Goal: Task Accomplishment & Management: Use online tool/utility

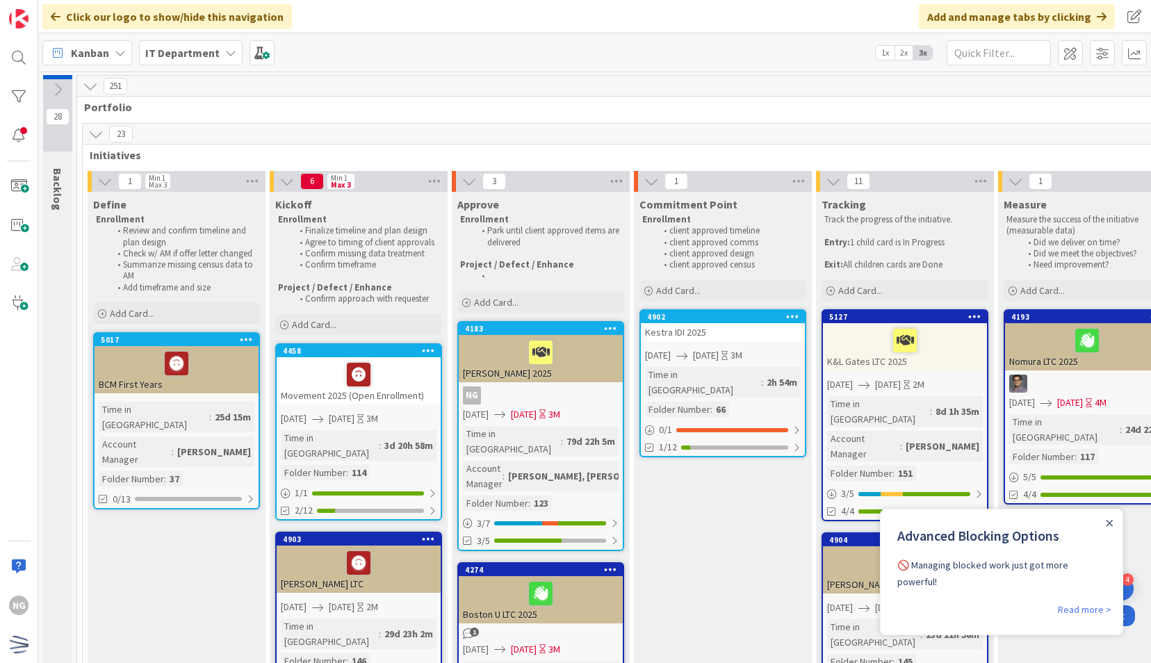
click at [98, 133] on icon at bounding box center [95, 134] width 15 height 15
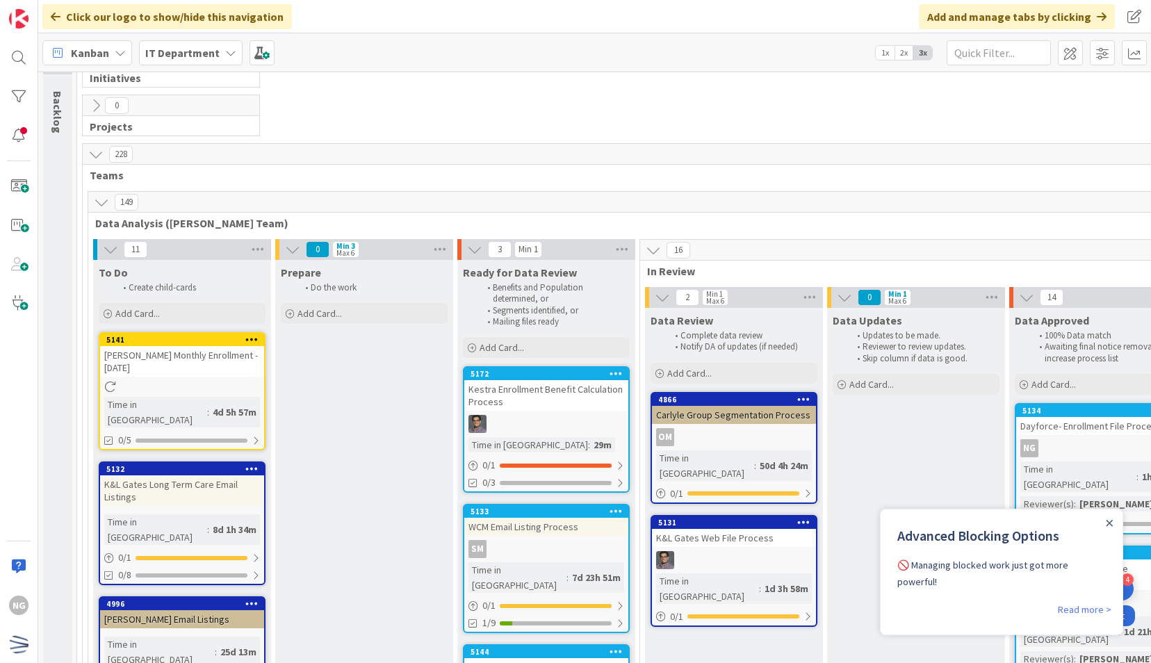
scroll to position [82, 0]
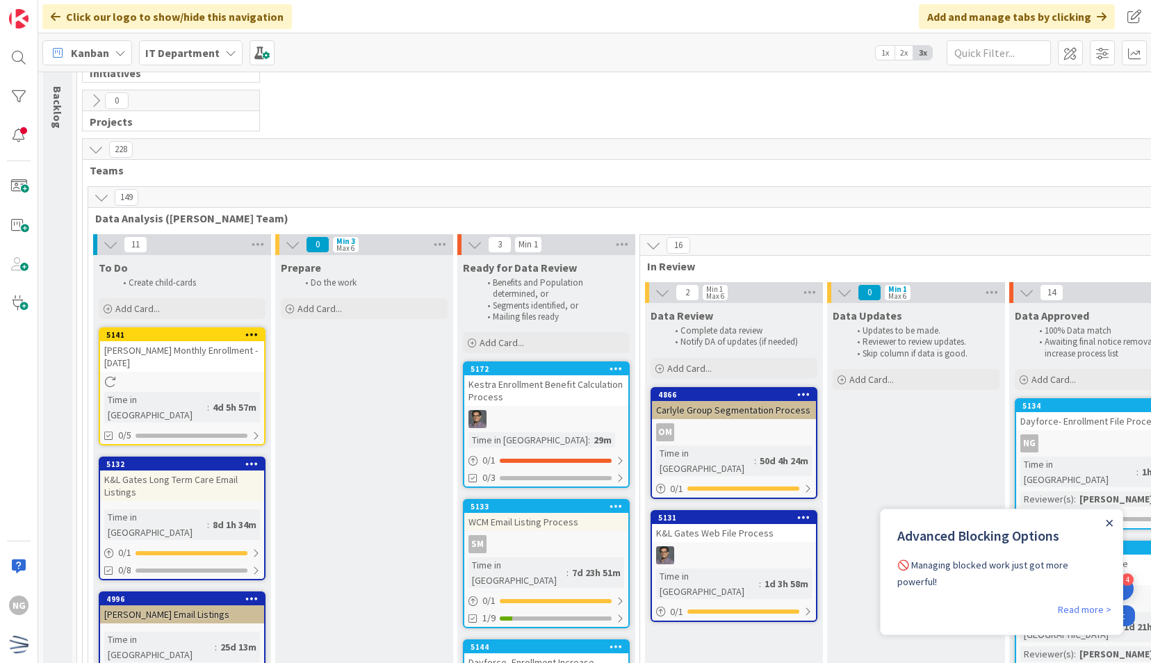
click at [1110, 523] on icon "Close Announcement" at bounding box center [1110, 523] width 6 height 6
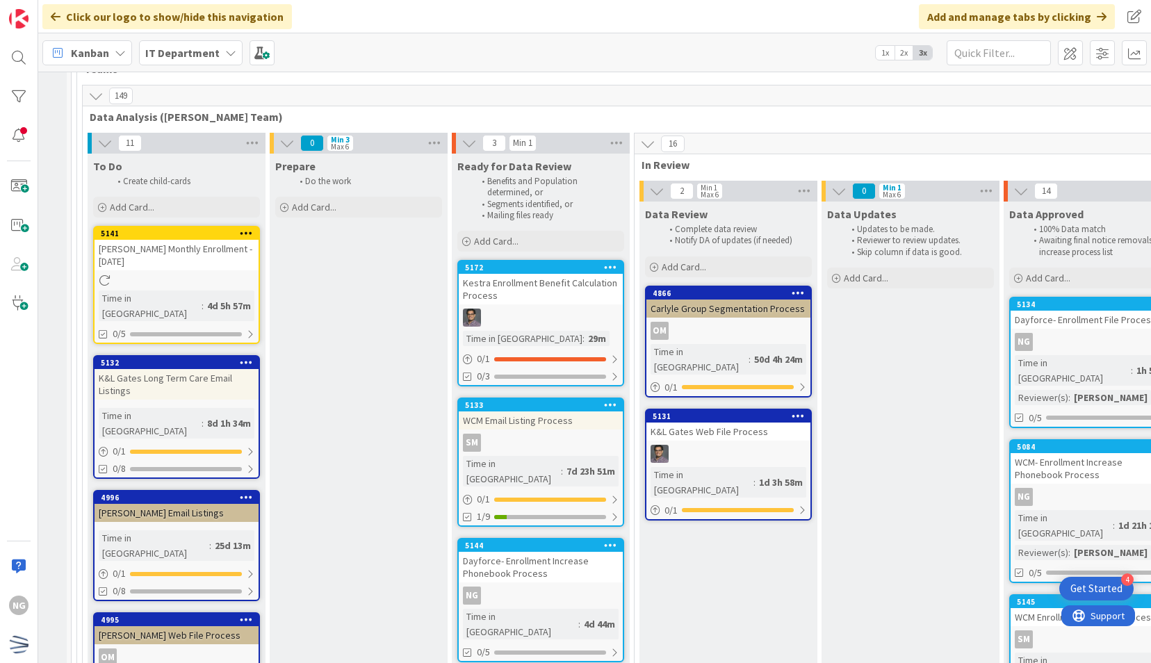
scroll to position [0, 6]
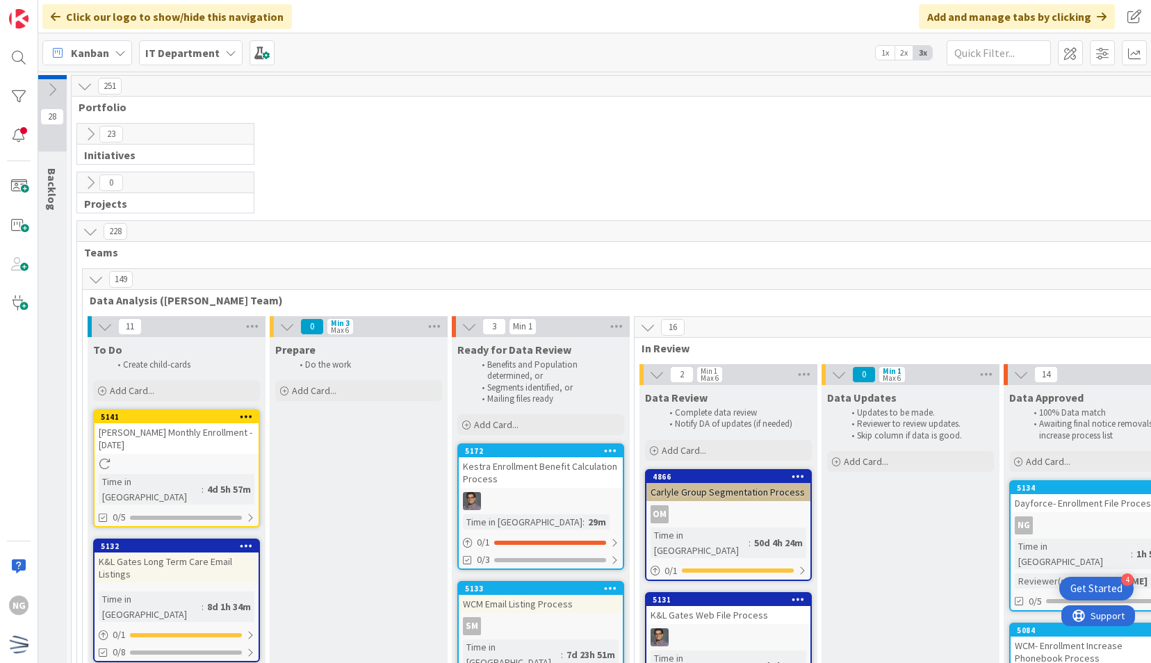
click at [86, 133] on icon at bounding box center [90, 134] width 15 height 15
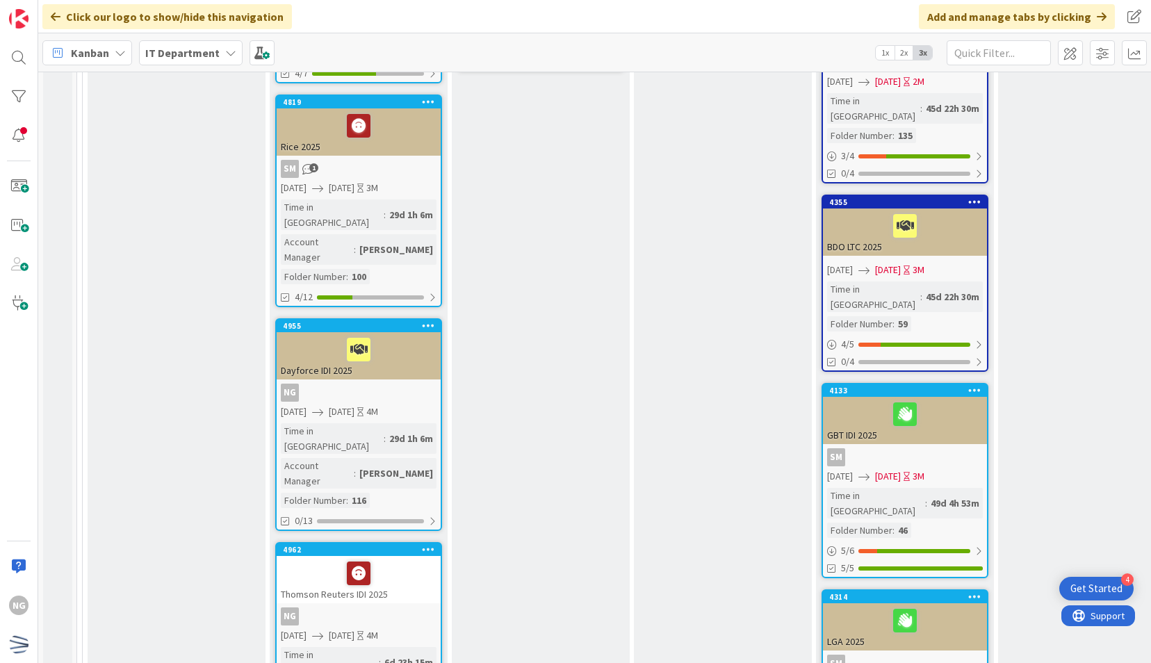
scroll to position [928, 0]
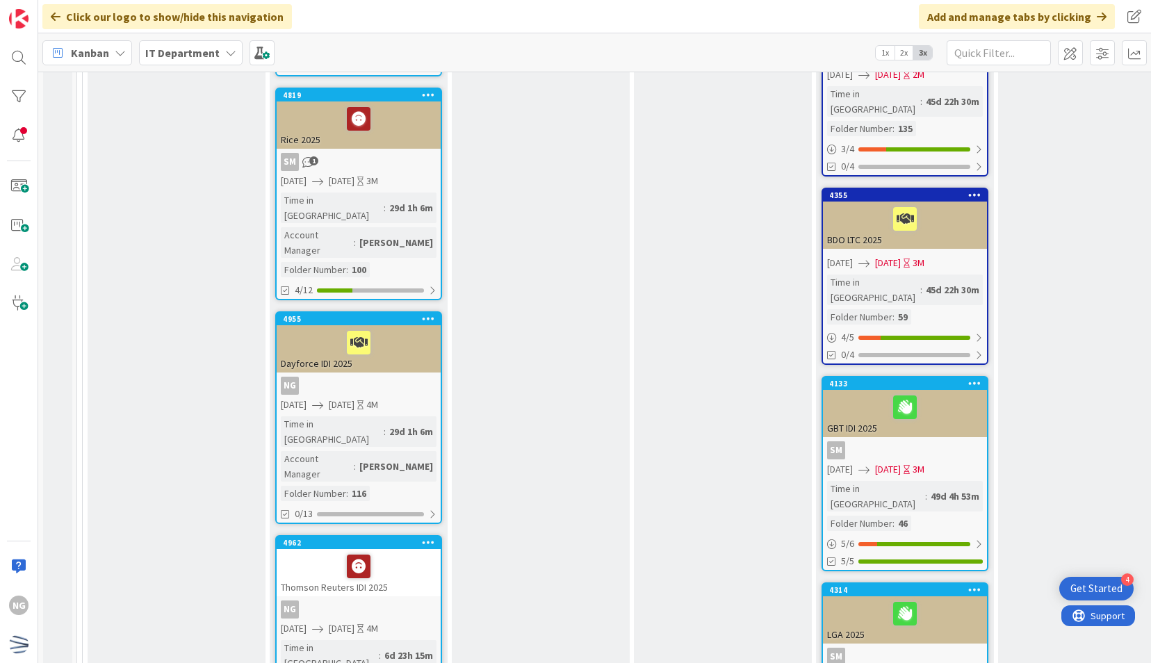
click at [399, 549] on div "Thomson Reuters IDI 2025" at bounding box center [359, 572] width 164 height 47
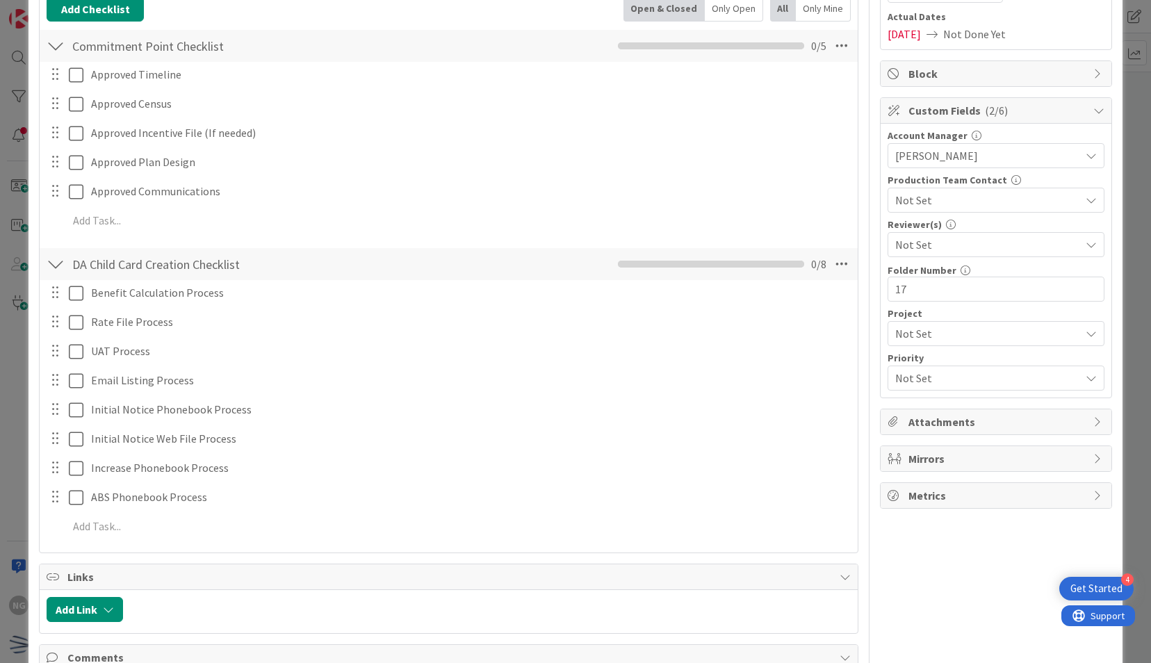
scroll to position [417, 0]
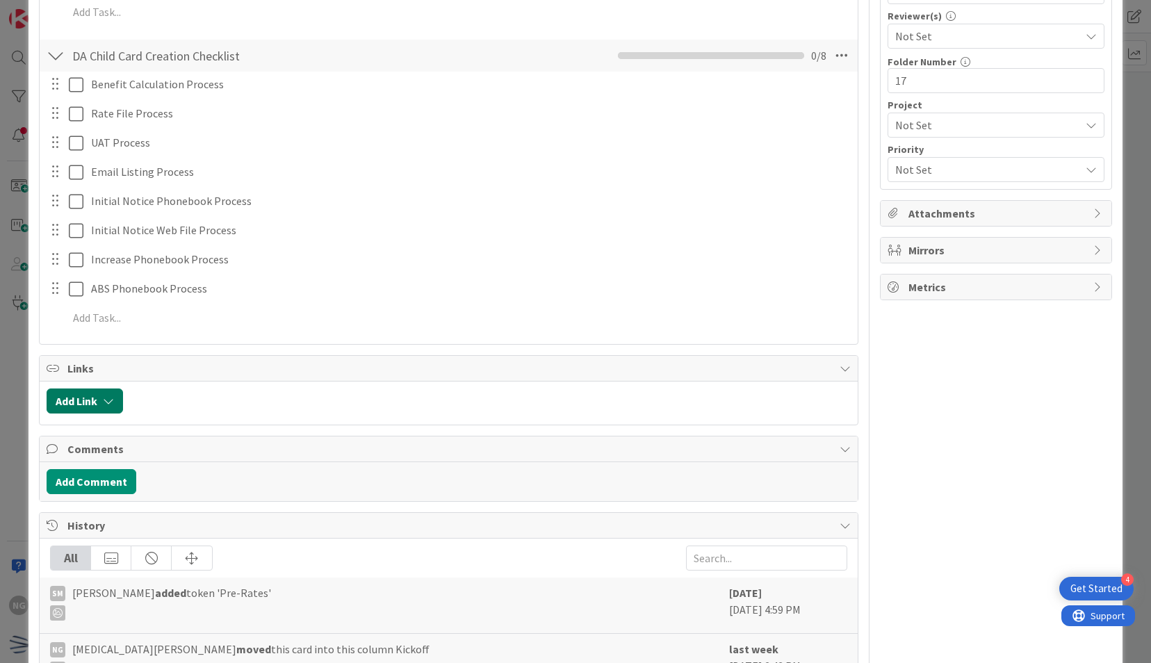
click at [87, 395] on button "Add Link" at bounding box center [85, 401] width 76 height 25
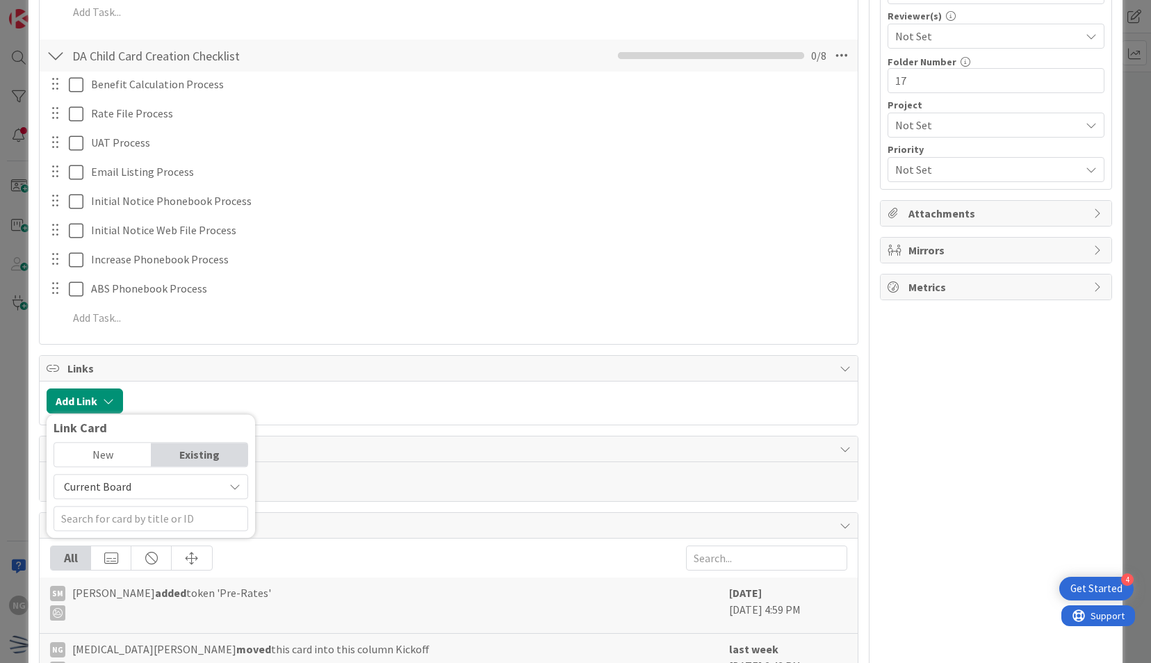
click at [104, 456] on div "New" at bounding box center [102, 455] width 97 height 24
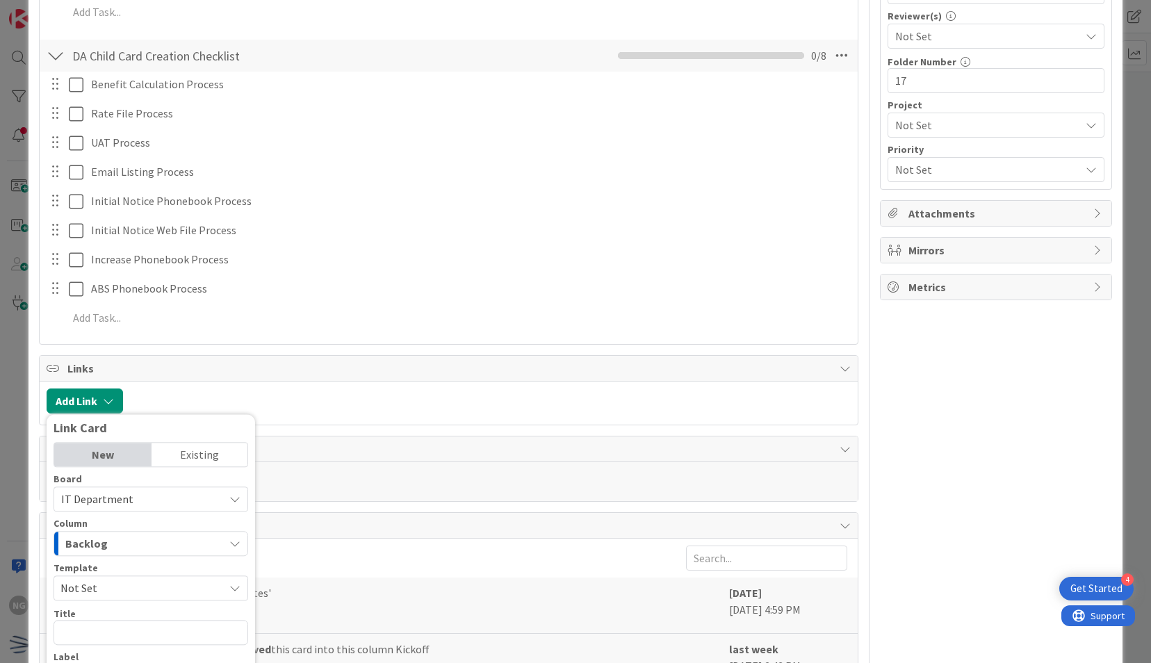
scroll to position [525, 0]
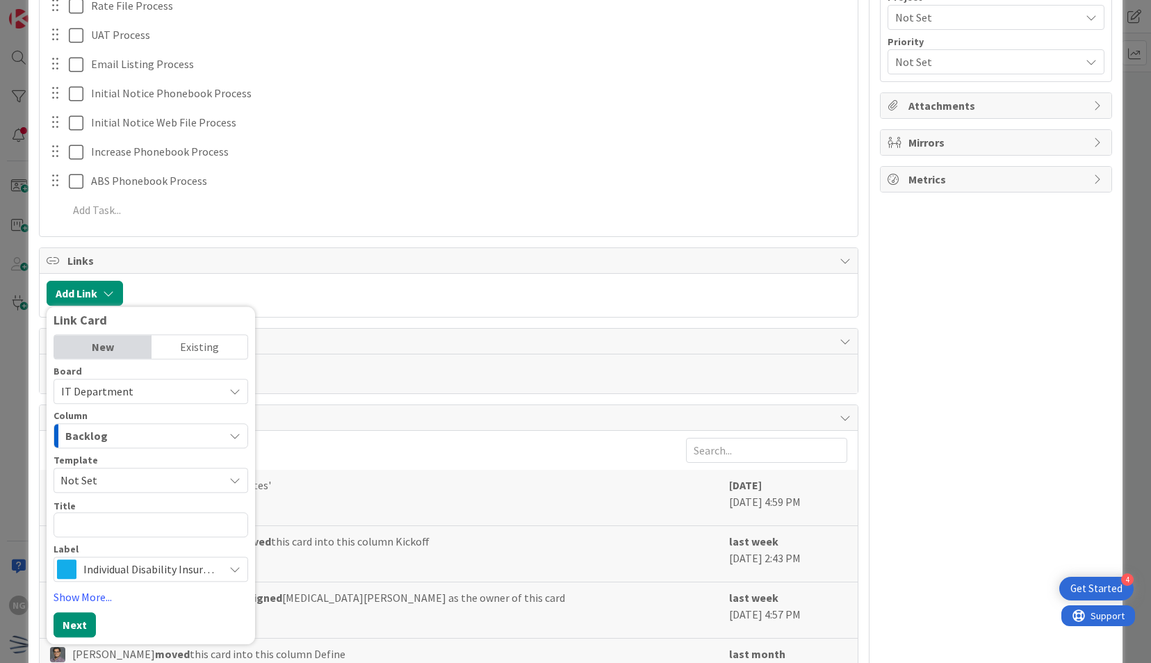
click at [138, 471] on span "Not Set" at bounding box center [136, 480] width 153 height 18
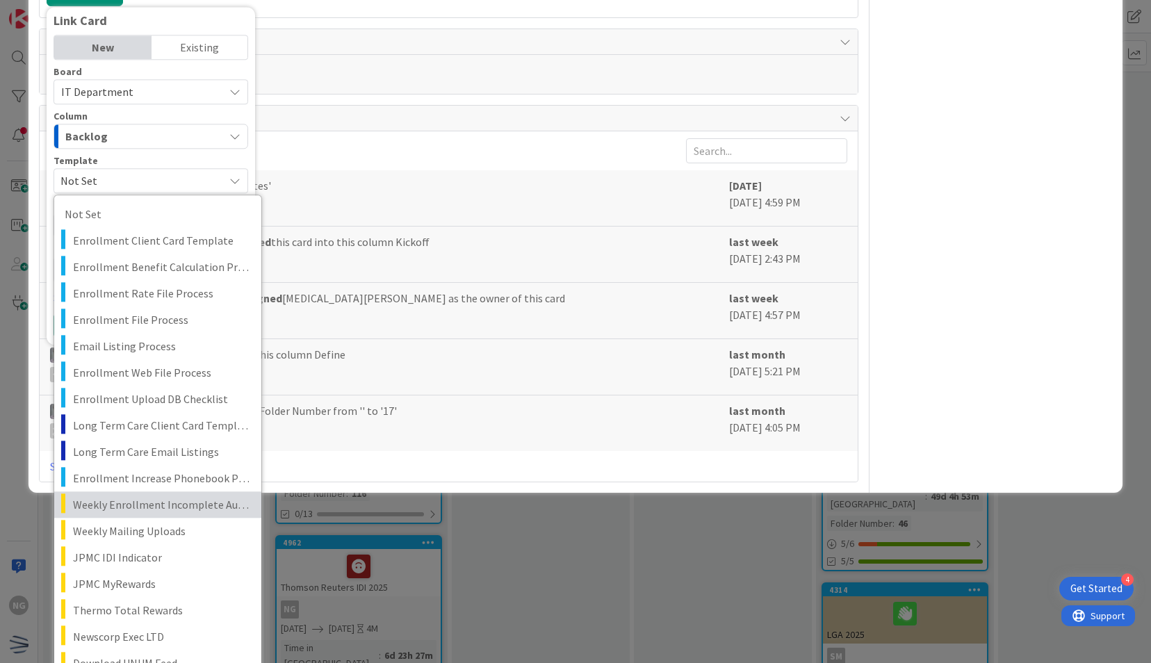
scroll to position [824, 0]
click at [1019, 526] on div "ID 4962 IT Department Kickoff Title 24 / 128 Thomson Reuters IDI 2025 Descripti…" at bounding box center [575, 331] width 1151 height 663
